Goal: Book appointment/travel/reservation

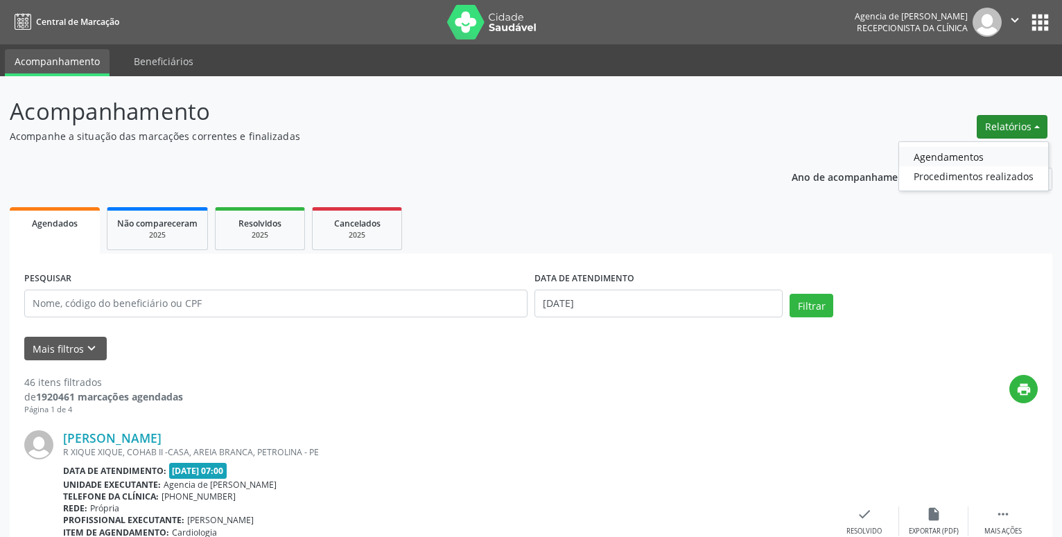
click at [989, 154] on link "Agendamentos" at bounding box center [973, 156] width 149 height 19
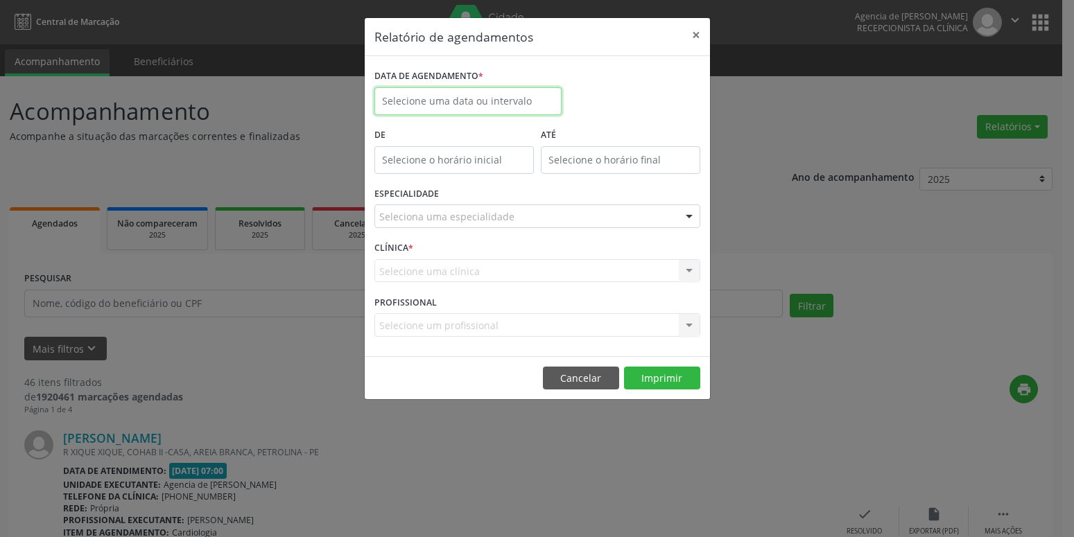
click at [528, 95] on input "text" at bounding box center [467, 101] width 187 height 28
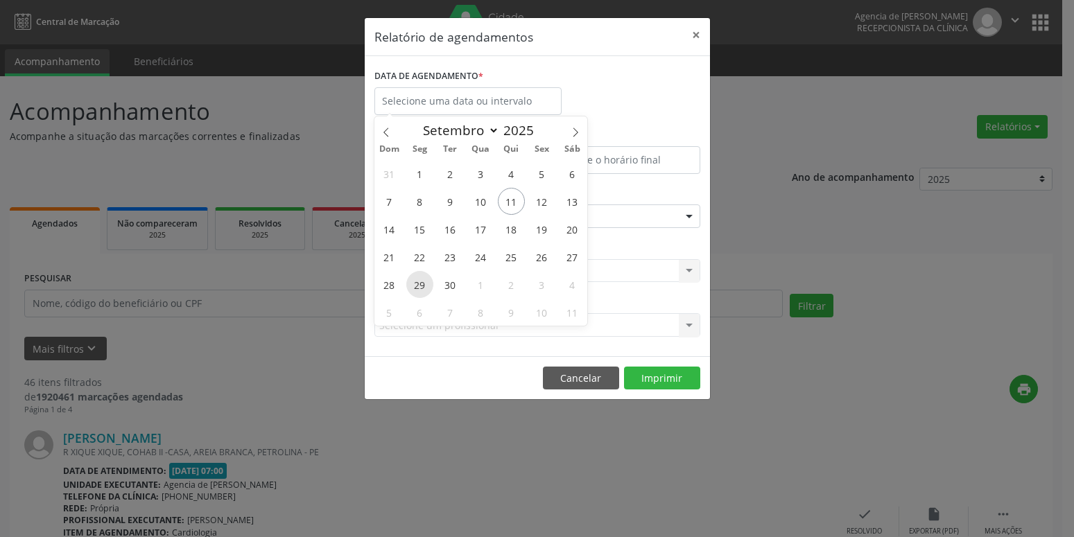
click at [422, 286] on span "29" at bounding box center [419, 284] width 27 height 27
type input "[DATE]"
click at [422, 287] on span "29" at bounding box center [419, 284] width 27 height 27
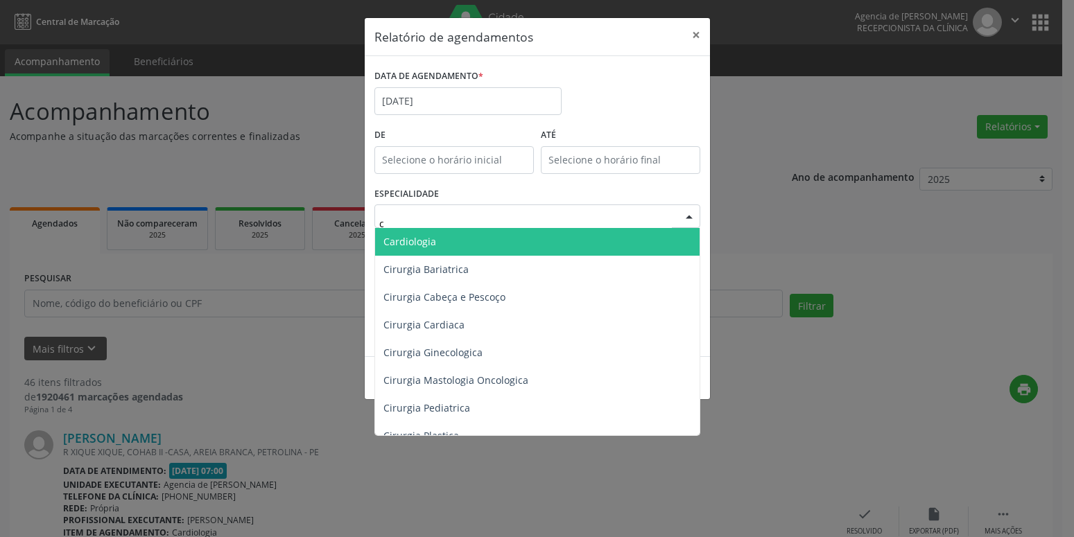
type input "ca"
click at [460, 247] on span "Cardiologia" at bounding box center [537, 242] width 325 height 28
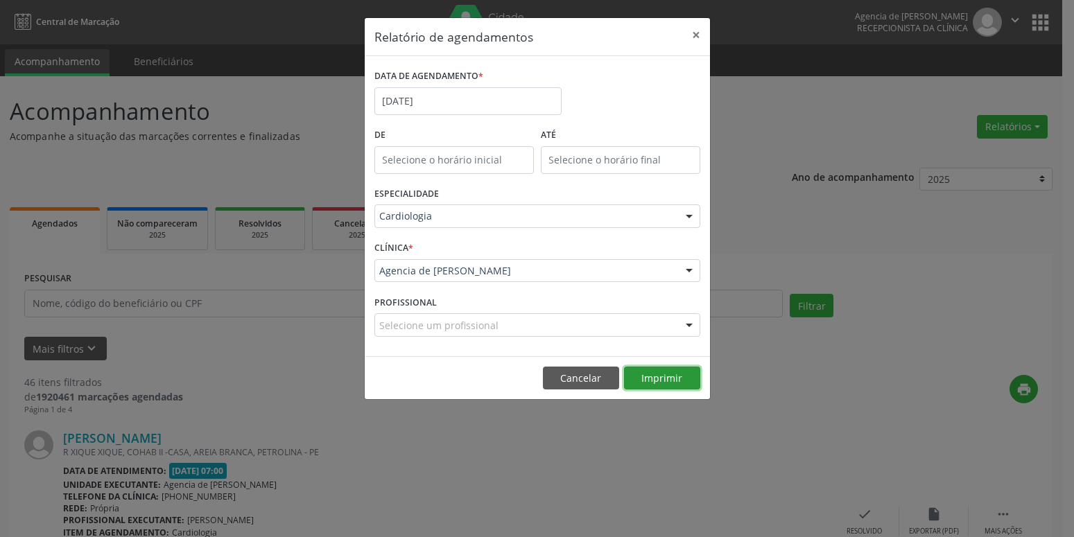
click at [680, 382] on button "Imprimir" at bounding box center [662, 379] width 76 height 24
click at [492, 83] on div "DATA DE AGENDAMENTO *" at bounding box center [467, 76] width 187 height 21
click at [490, 119] on div "DATA DE AGENDAMENTO * [DATE]" at bounding box center [468, 95] width 194 height 59
click at [490, 107] on input "[DATE]" at bounding box center [467, 101] width 187 height 28
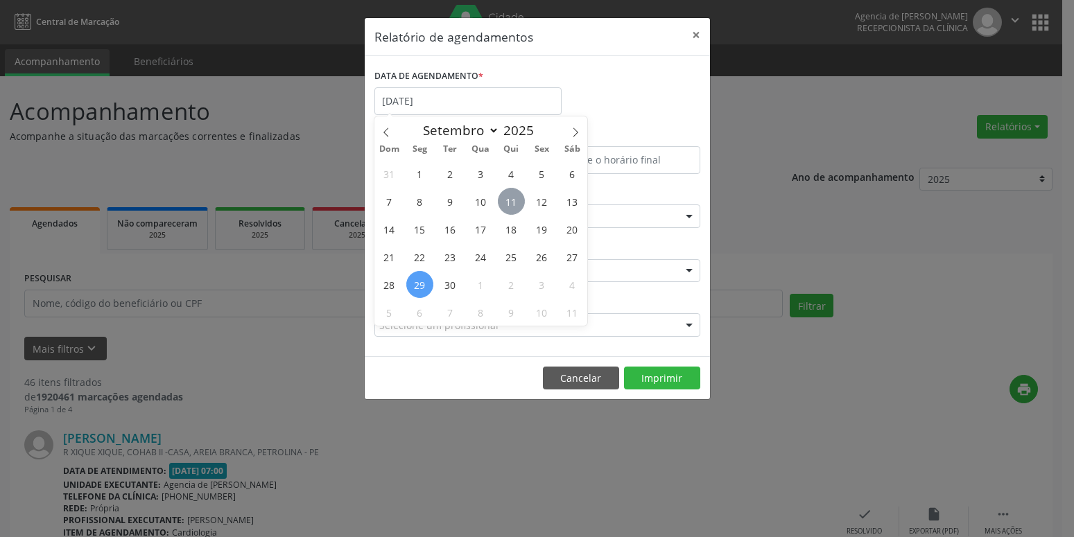
click at [517, 202] on span "11" at bounding box center [511, 201] width 27 height 27
type input "[DATE]"
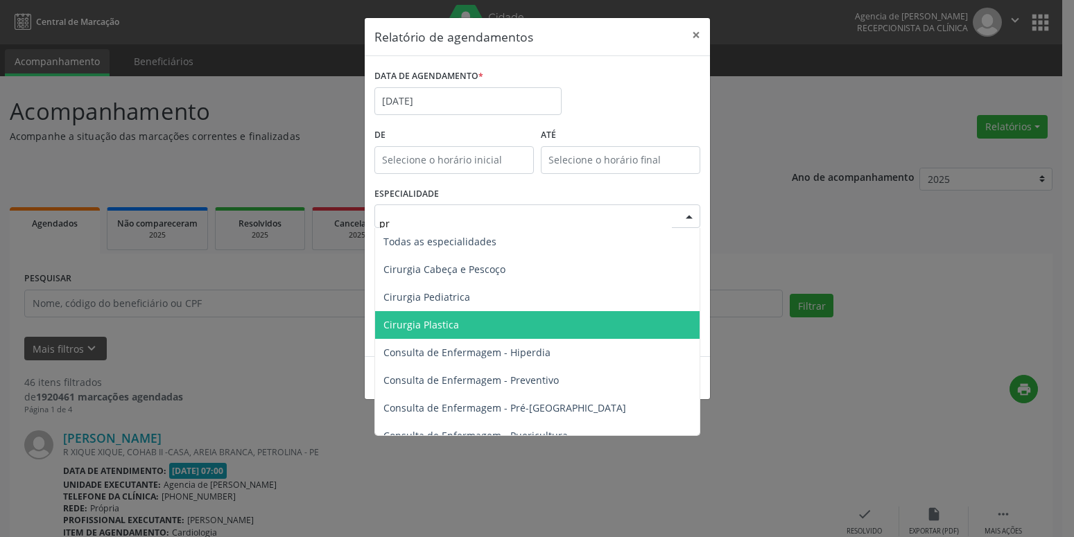
type input "pre"
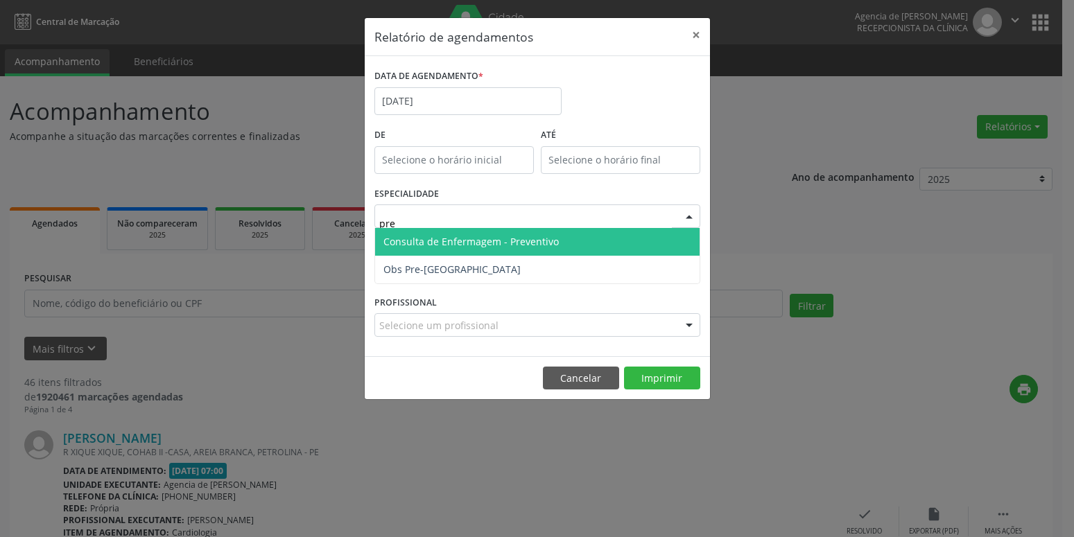
click at [426, 241] on span "Consulta de Enfermagem - Preventivo" at bounding box center [470, 241] width 175 height 13
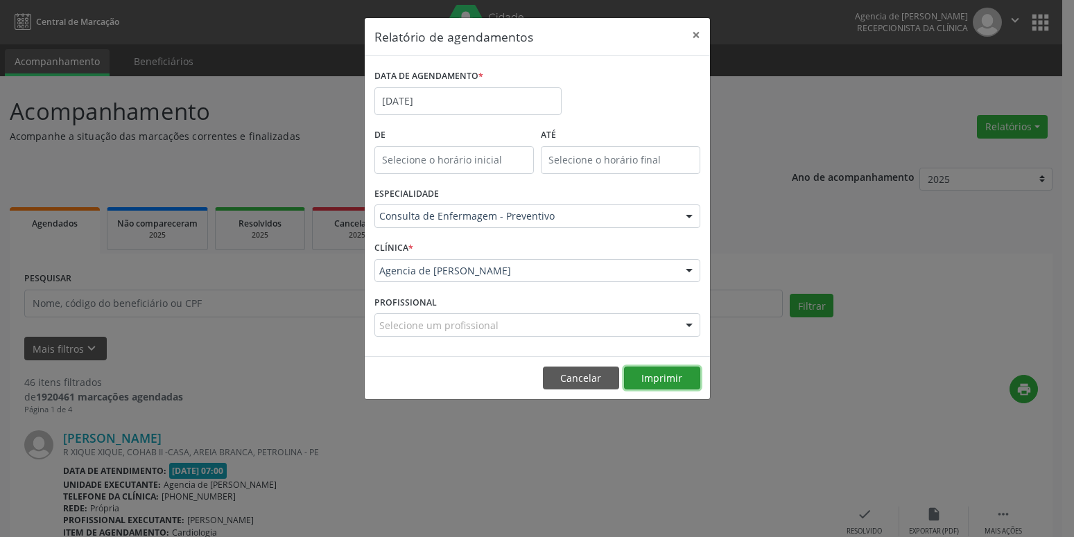
click at [679, 382] on button "Imprimir" at bounding box center [662, 379] width 76 height 24
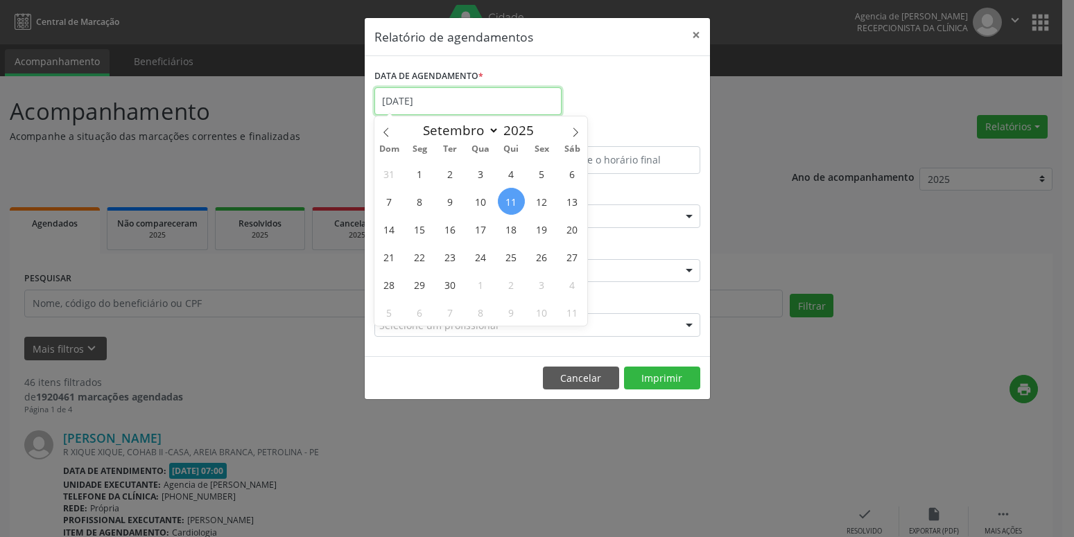
click at [394, 96] on input "[DATE]" at bounding box center [467, 101] width 187 height 28
click at [546, 196] on span "12" at bounding box center [541, 201] width 27 height 27
type input "[DATE]"
click at [544, 205] on span "12" at bounding box center [541, 201] width 27 height 27
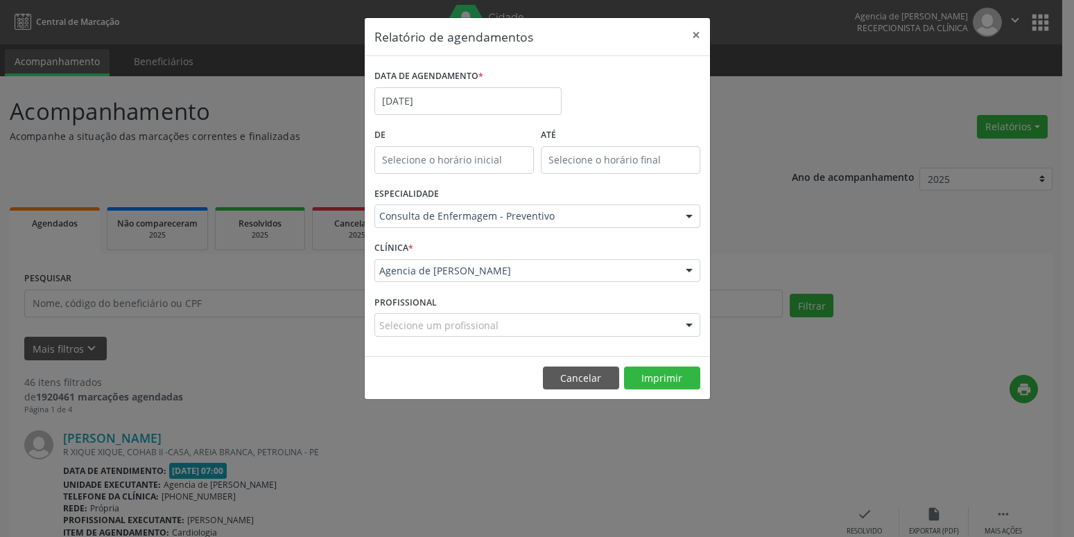
click at [544, 205] on div "Consulta de Enfermagem - Preventivo" at bounding box center [537, 217] width 326 height 24
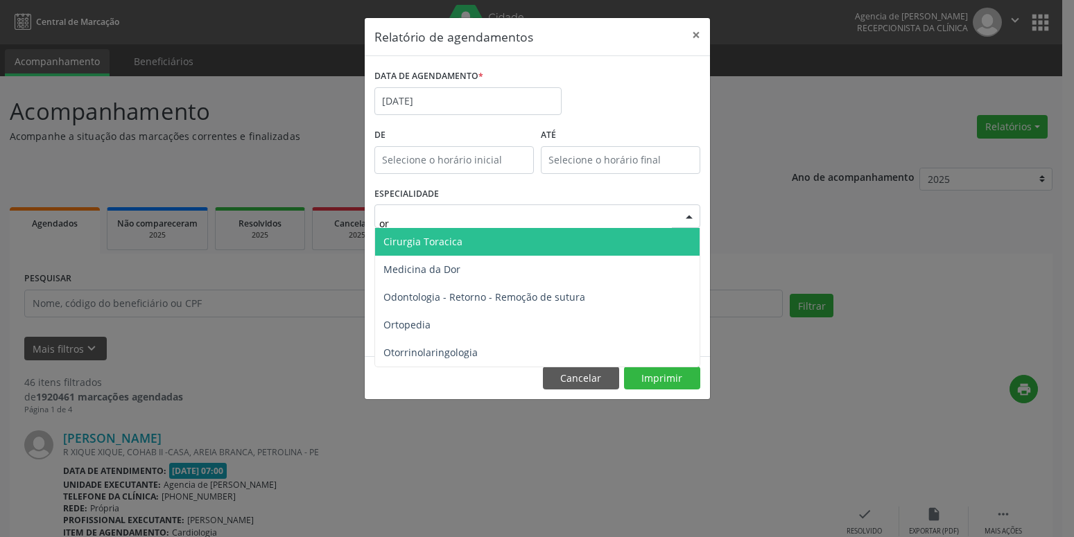
type input "ort"
click at [446, 244] on span "Ortopedia" at bounding box center [537, 242] width 325 height 28
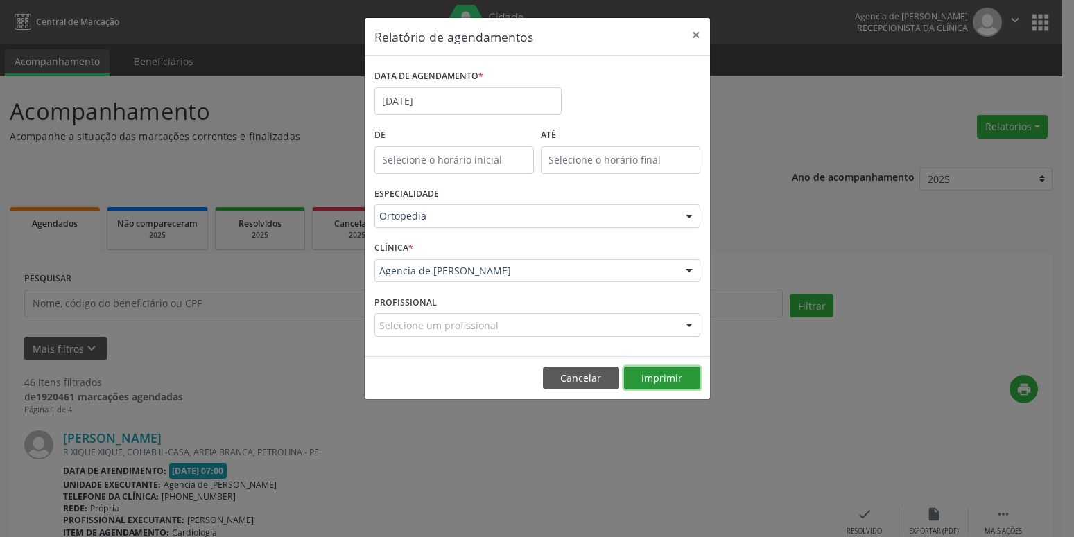
click at [657, 379] on button "Imprimir" at bounding box center [662, 379] width 76 height 24
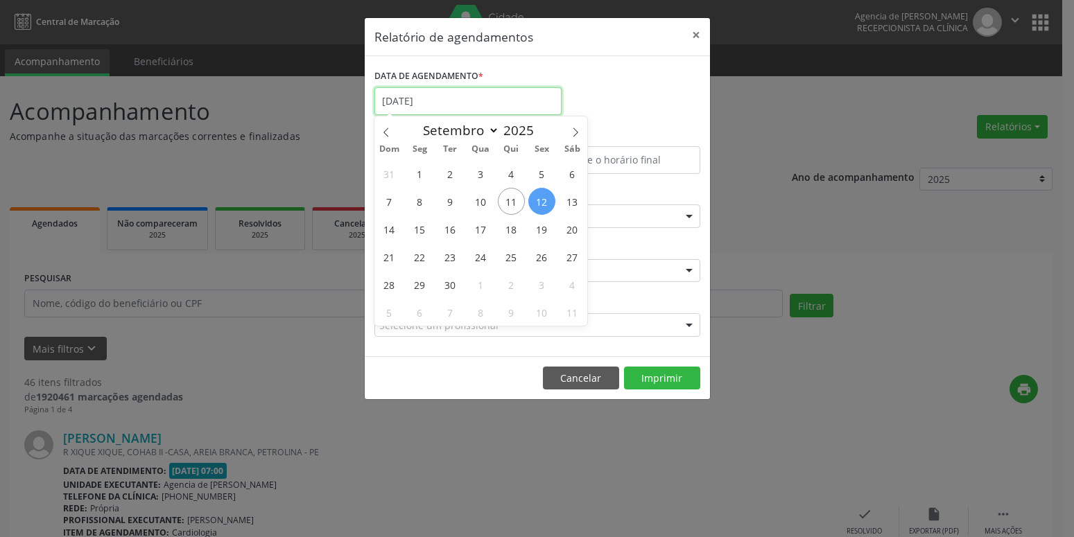
click at [451, 98] on input "[DATE]" at bounding box center [467, 101] width 187 height 28
click at [427, 225] on span "15" at bounding box center [419, 229] width 27 height 27
type input "[DATE]"
click at [427, 225] on span "15" at bounding box center [419, 229] width 27 height 27
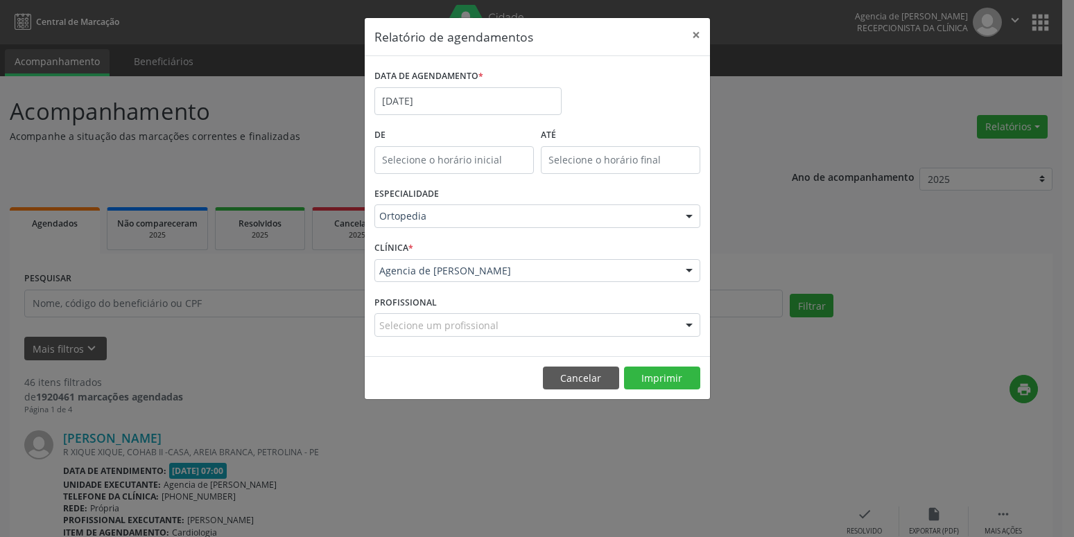
click at [655, 392] on footer "Cancelar Imprimir" at bounding box center [537, 378] width 345 height 44
click at [655, 377] on button "Imprimir" at bounding box center [662, 379] width 76 height 24
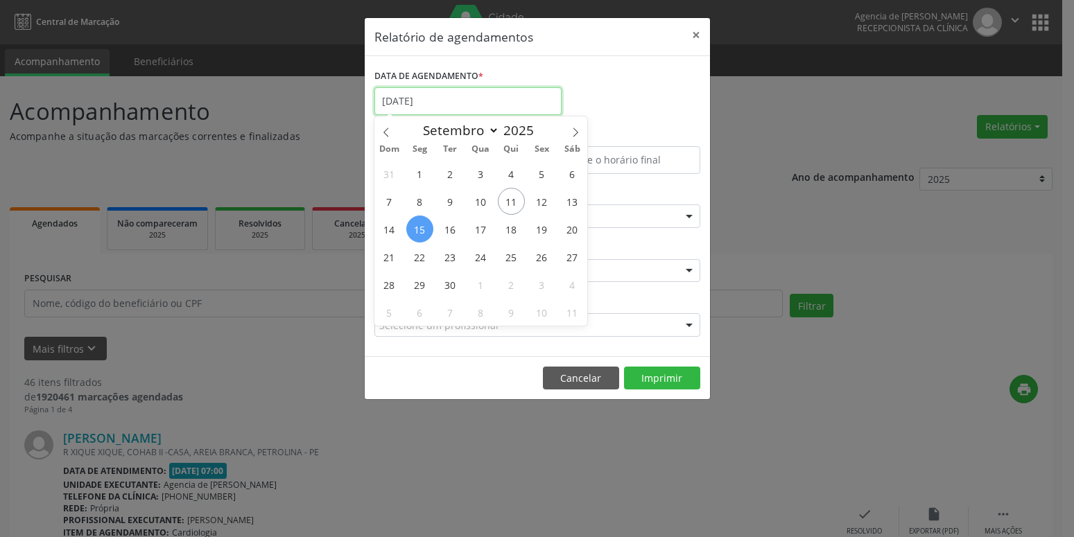
click at [499, 105] on input "[DATE]" at bounding box center [467, 101] width 187 height 28
click at [473, 254] on span "24" at bounding box center [480, 256] width 27 height 27
type input "[DATE]"
click at [476, 256] on span "24" at bounding box center [480, 256] width 27 height 27
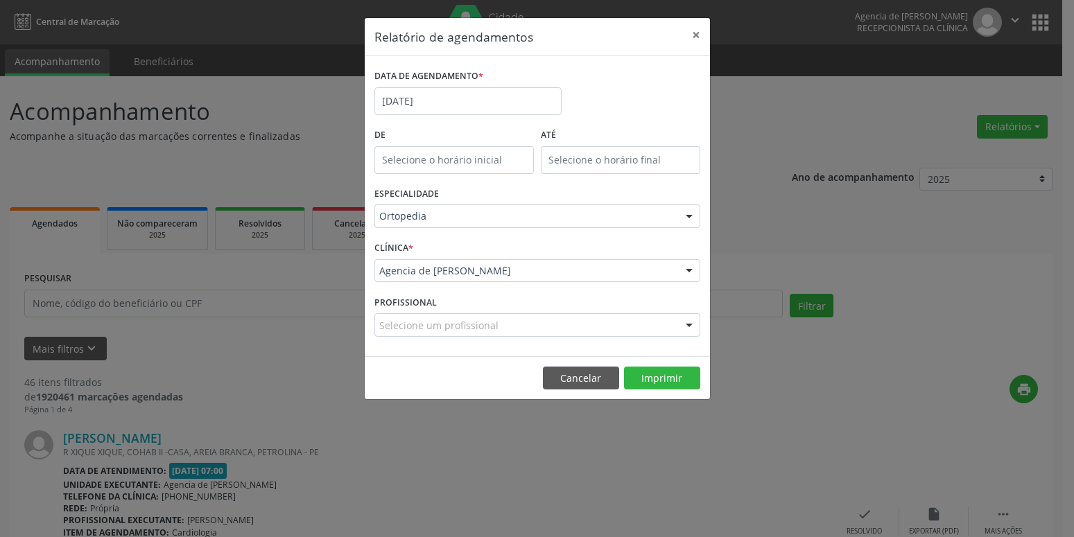
click at [658, 391] on footer "Cancelar Imprimir" at bounding box center [537, 378] width 345 height 44
click at [666, 374] on button "Imprimir" at bounding box center [662, 379] width 76 height 24
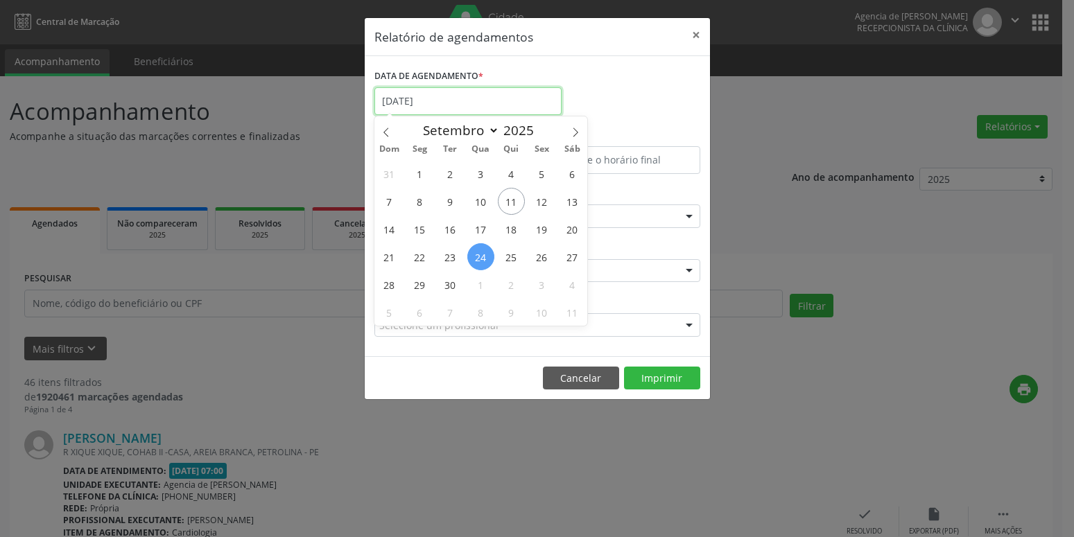
click at [432, 110] on input "[DATE]" at bounding box center [467, 101] width 187 height 28
click at [513, 197] on span "11" at bounding box center [511, 201] width 27 height 27
type input "[DATE]"
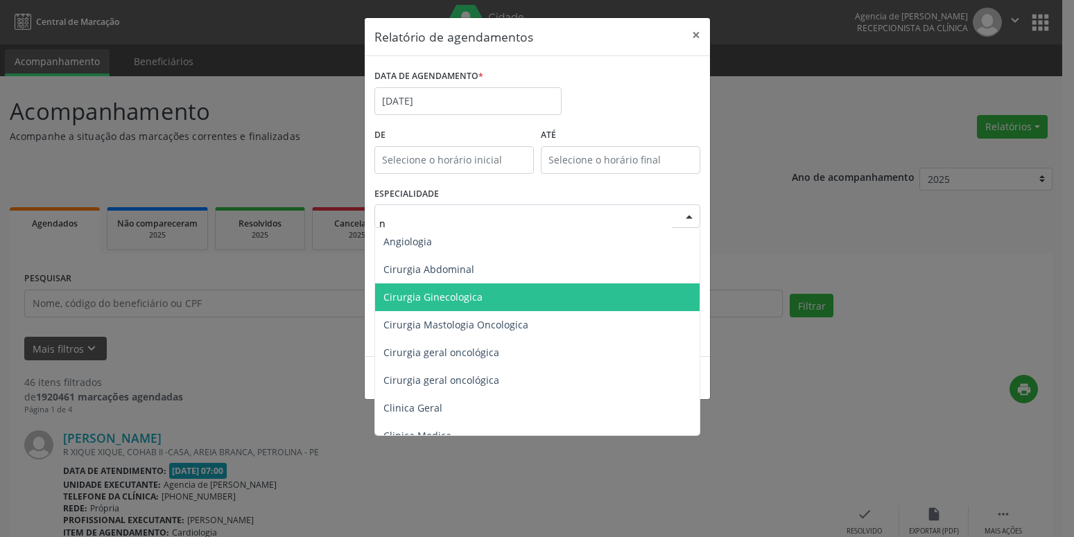
type input "nu"
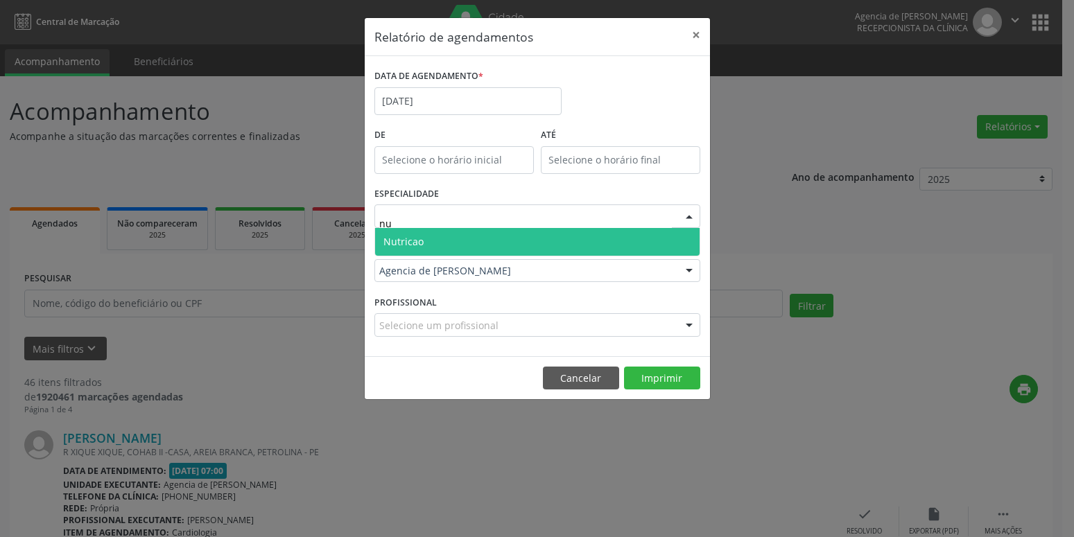
click at [459, 243] on span "Nutricao" at bounding box center [537, 242] width 325 height 28
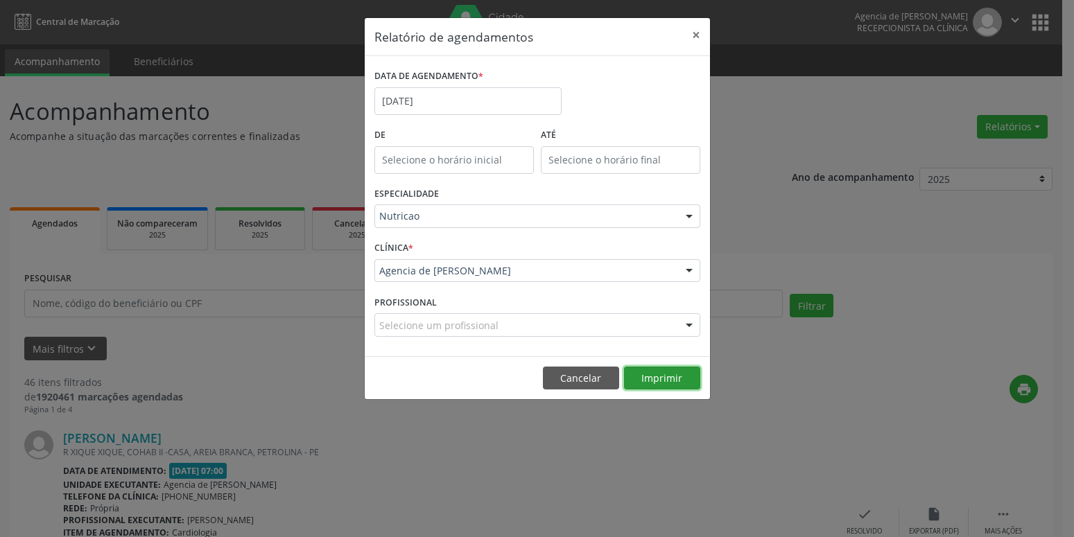
click at [656, 381] on button "Imprimir" at bounding box center [662, 379] width 76 height 24
